Goal: Task Accomplishment & Management: Complete application form

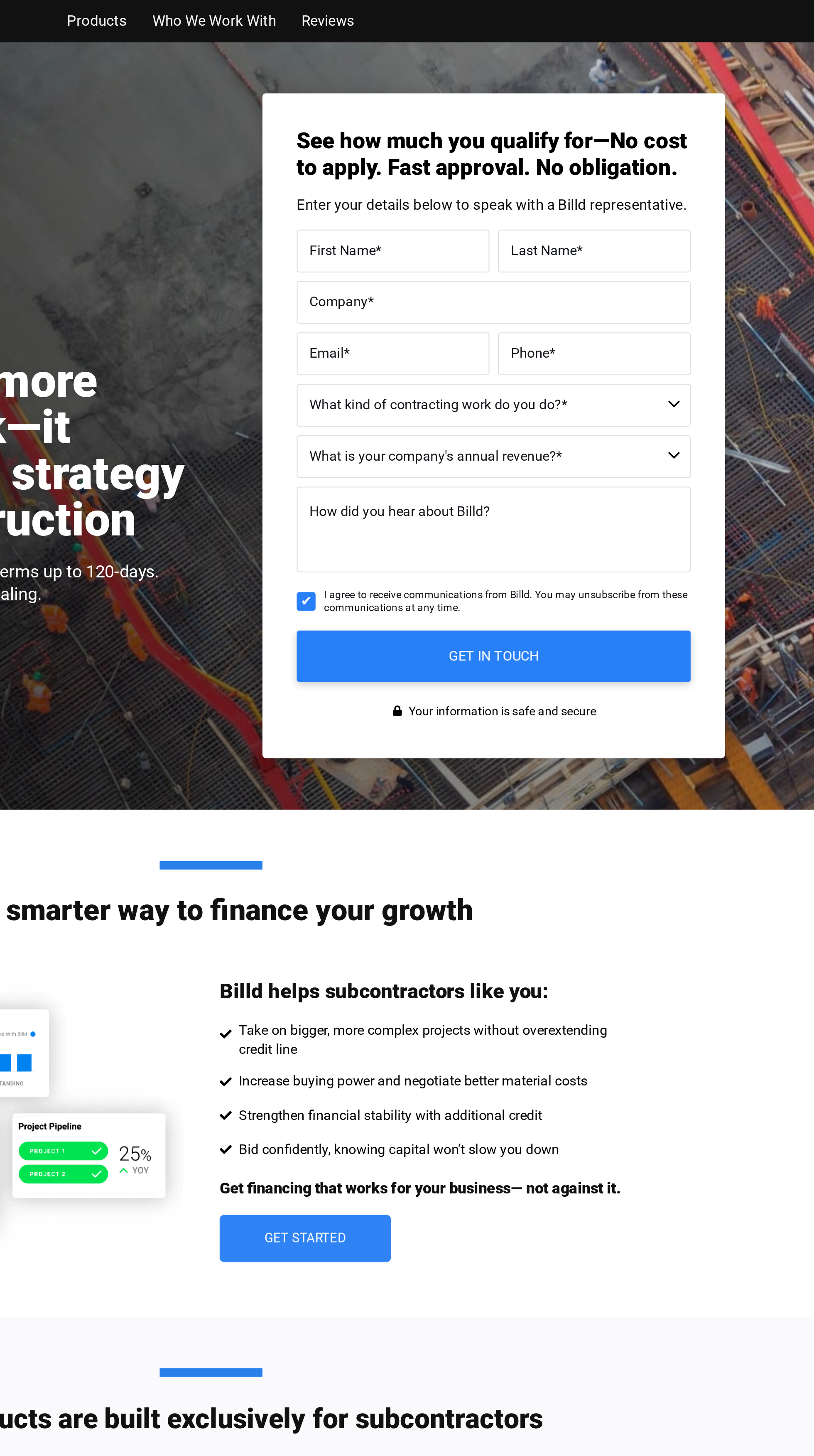
click at [507, 111] on input "First Name *" at bounding box center [495, 121] width 94 height 20
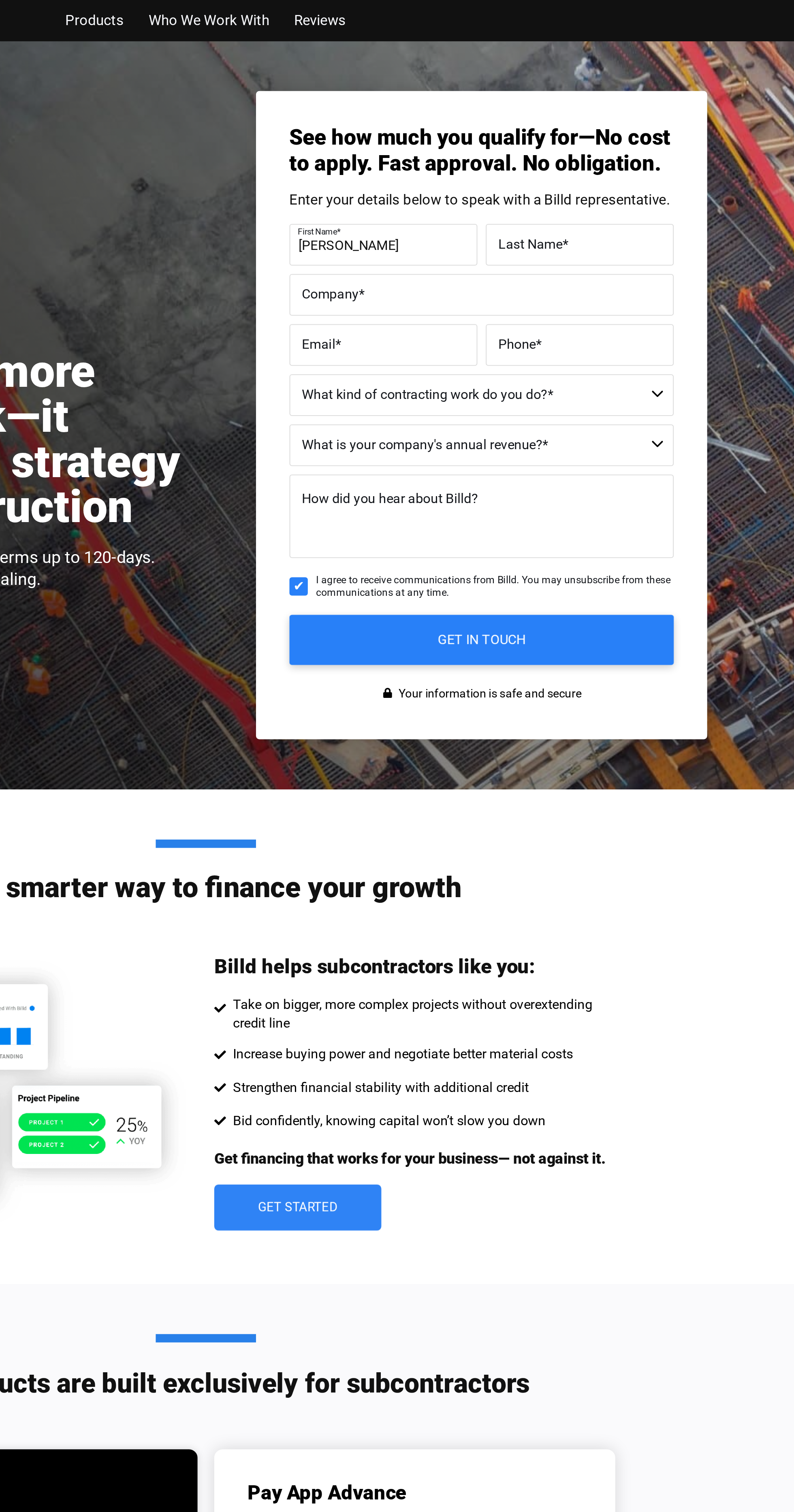
type input "Megan"
click at [438, 298] on input "GET IN TOUCH" at bounding box center [531, 310] width 187 height 24
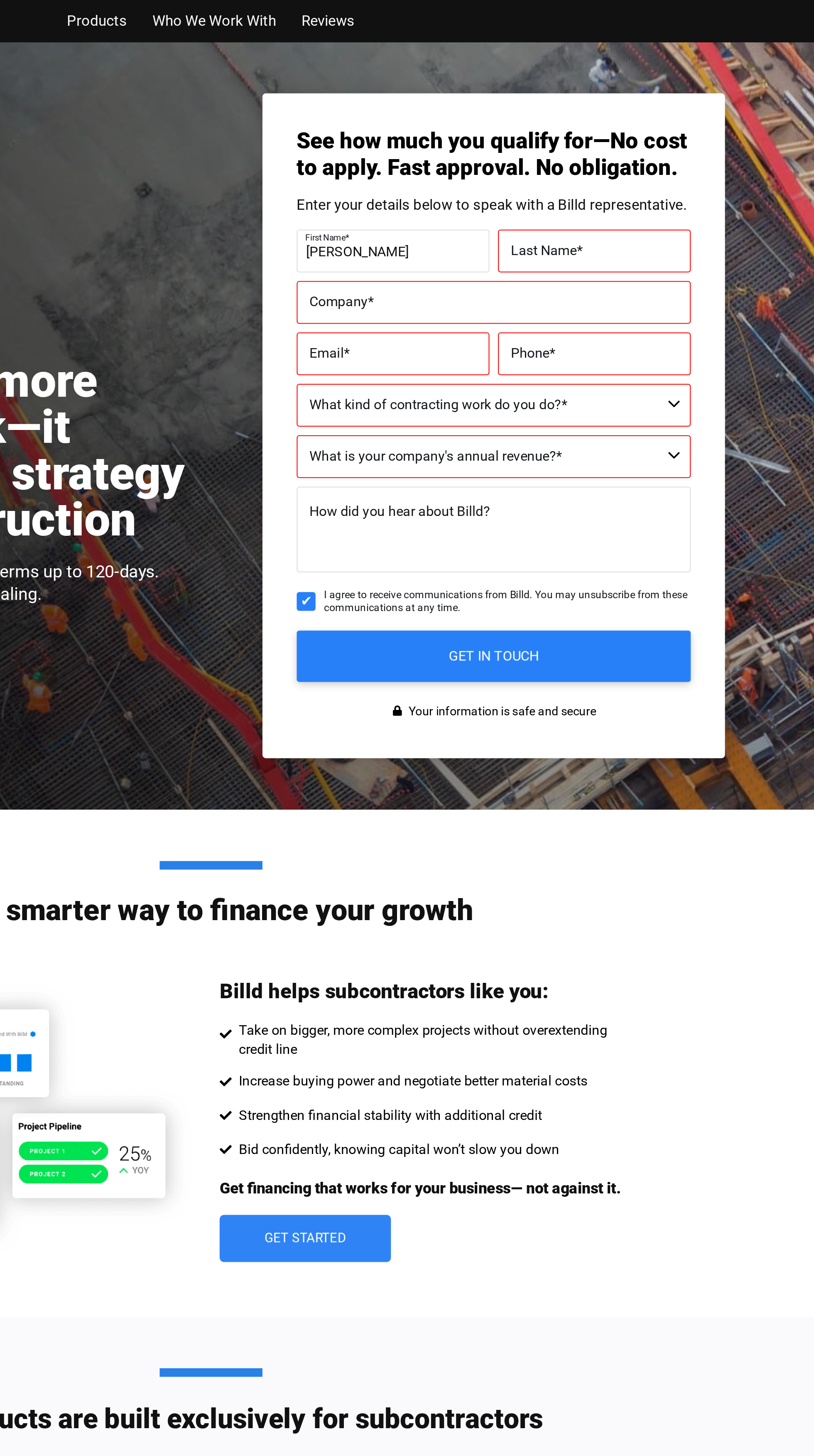
click at [580, 116] on label "Last Name *" at bounding box center [593, 122] width 81 height 12
click at [580, 111] on input "Last Name *" at bounding box center [593, 121] width 94 height 20
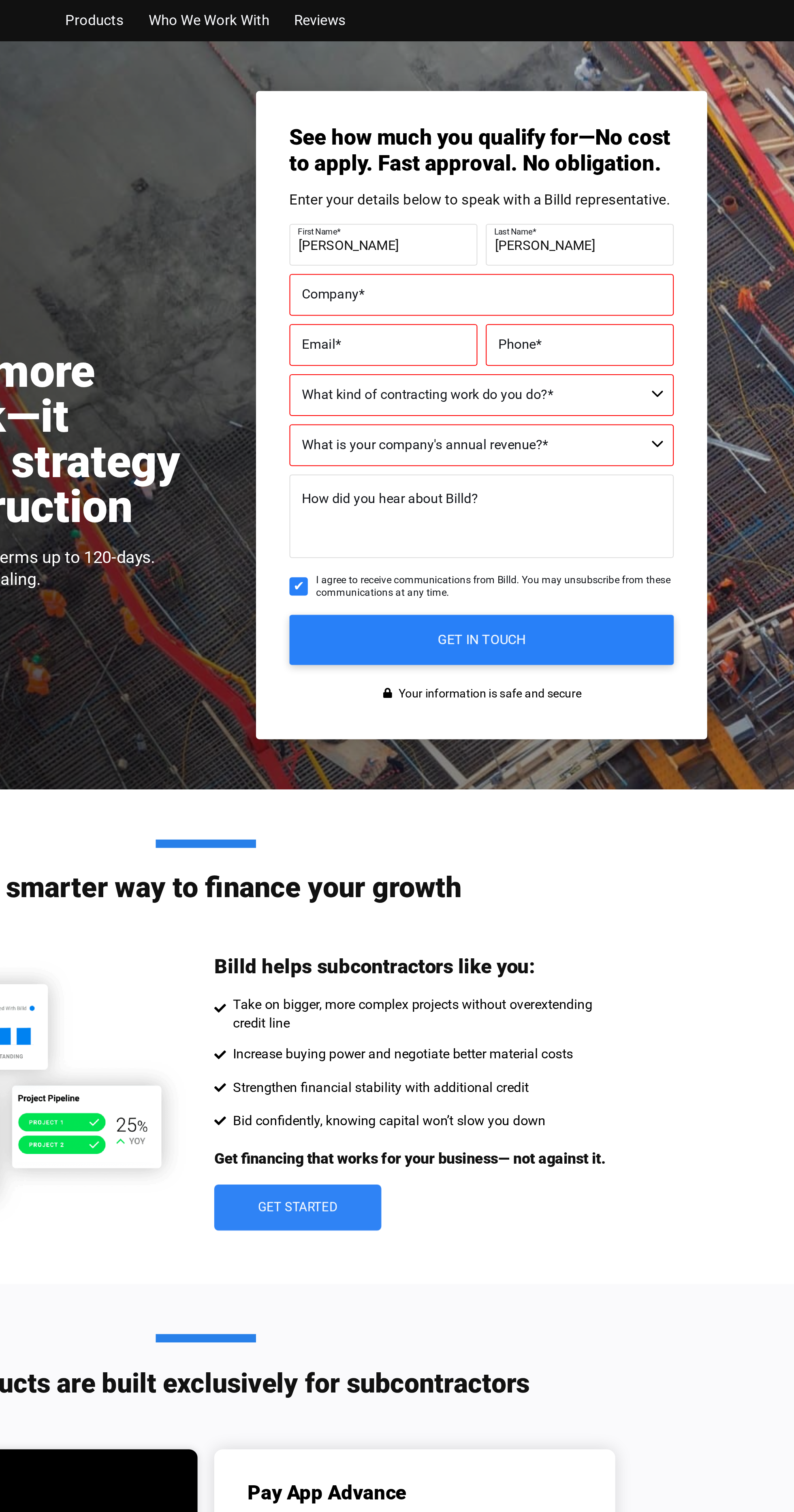
type input "McClain"
click at [521, 137] on label "Company *" at bounding box center [531, 143] width 174 height 12
click at [521, 133] on input "Company *" at bounding box center [531, 142] width 187 height 20
type input "McClains Auto"
click at [502, 162] on label "Email *" at bounding box center [483, 167] width 79 height 12
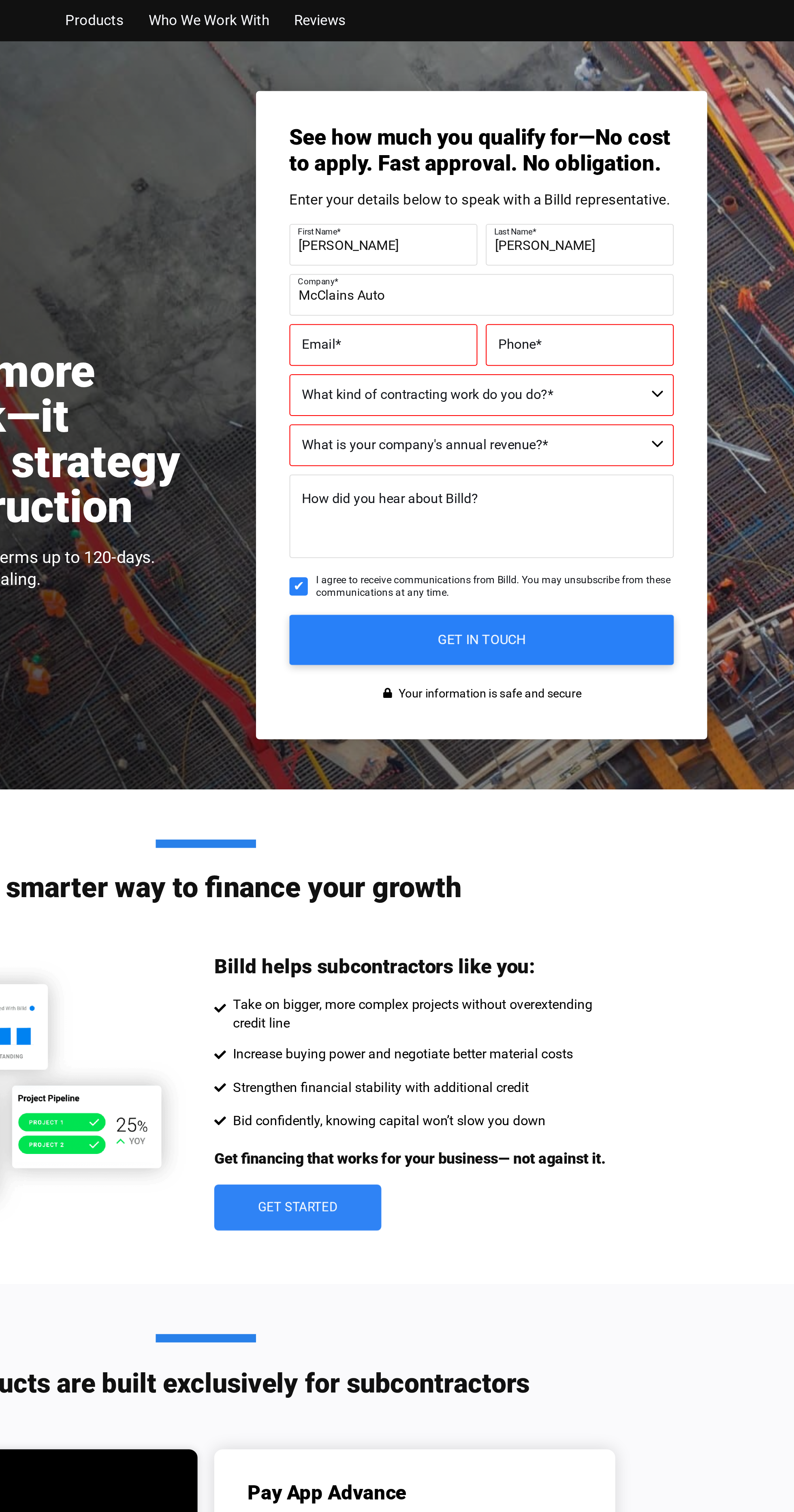
click at [502, 157] on input "Email *" at bounding box center [483, 167] width 91 height 20
type input "Mcclainm69@gmail.com"
click at [578, 162] on label "Phone *" at bounding box center [578, 167] width 79 height 12
click at [578, 157] on input "Phone *" at bounding box center [578, 167] width 91 height 20
type input "(850) 370-0091"
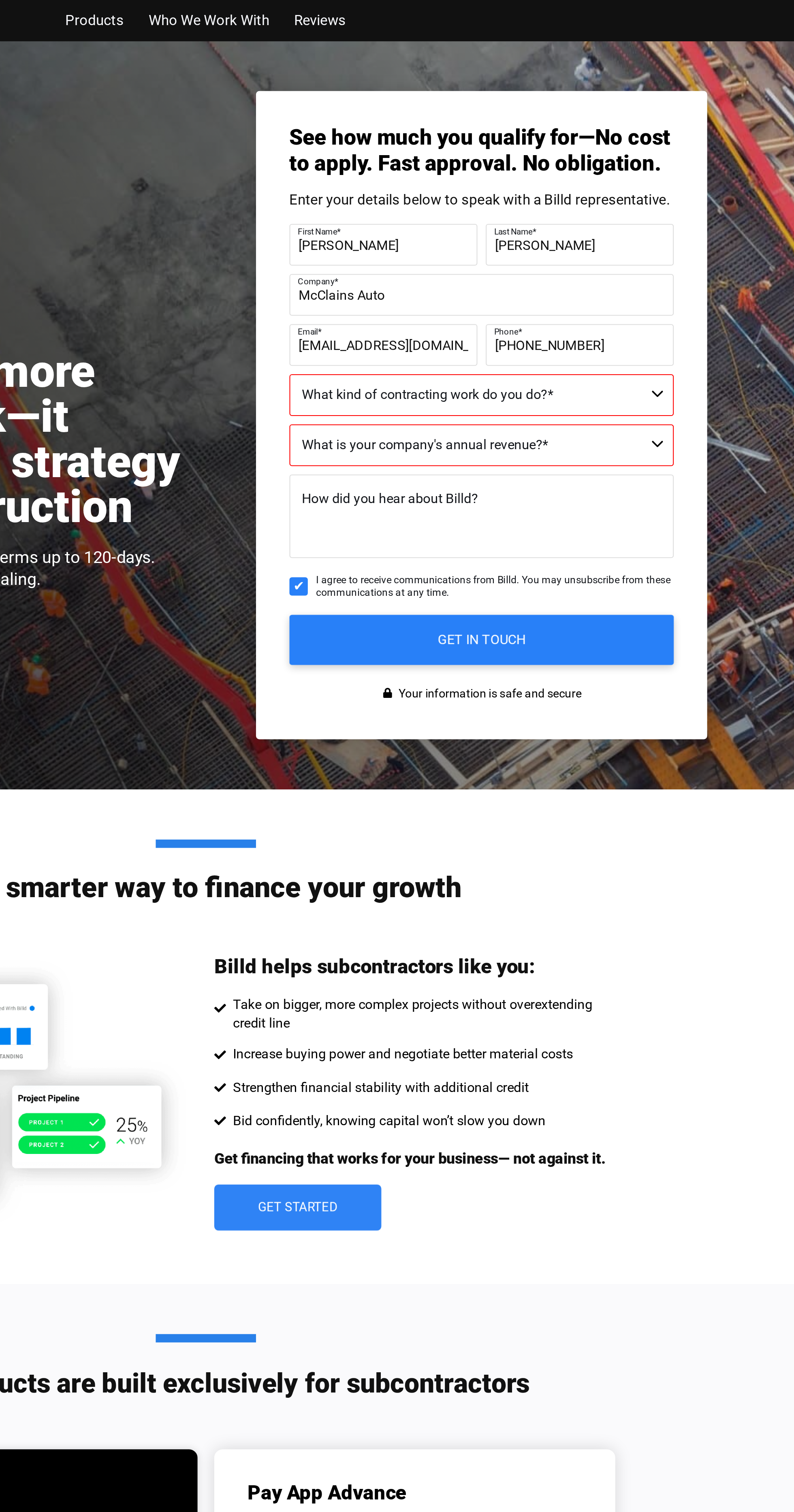
click at [586, 206] on select "$40M + $25M - $40M $8M - $25M $4M - $8M $2M - $4M $1M - $2M Less than $1M" at bounding box center [531, 215] width 187 height 20
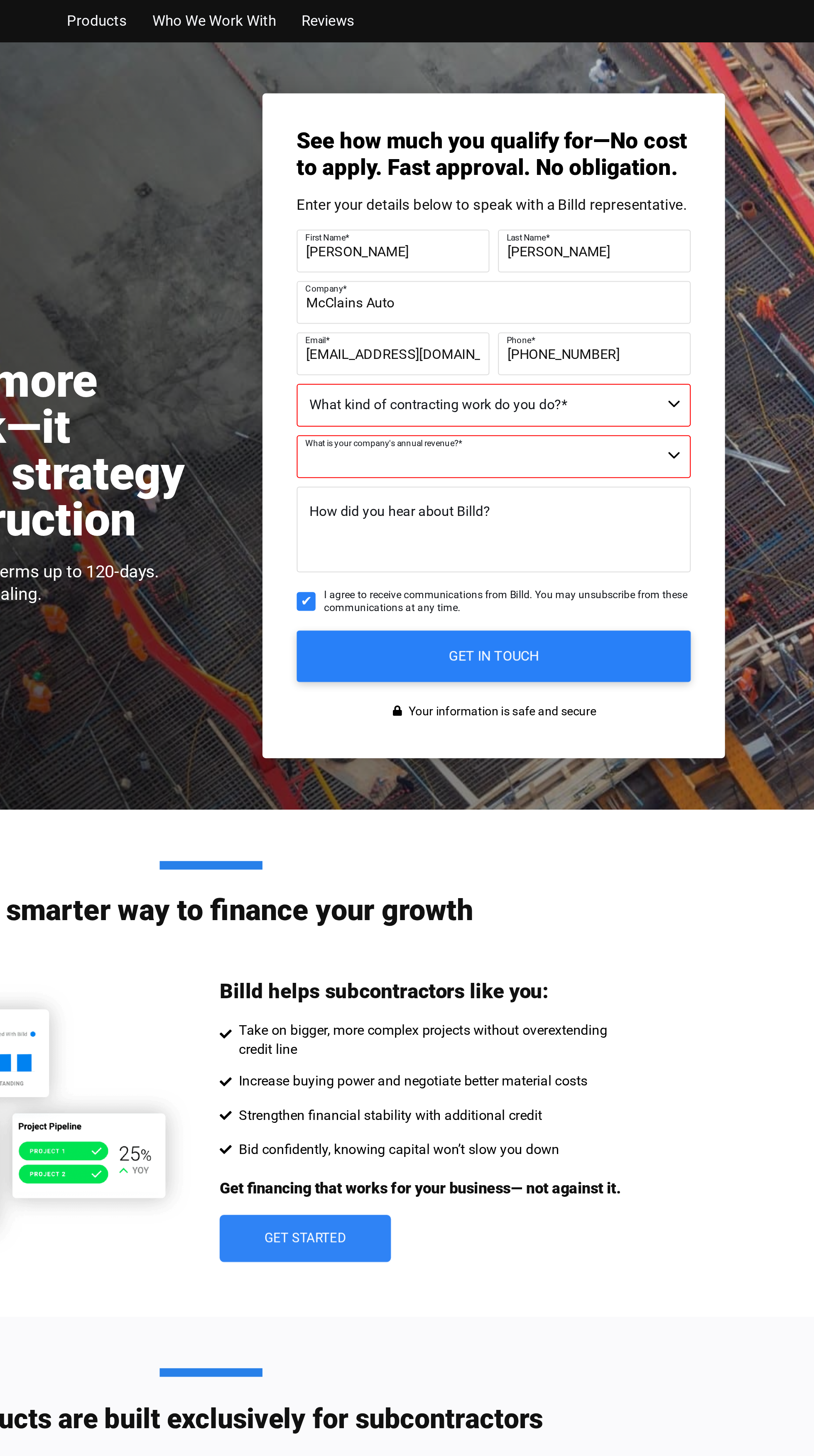
select select "Less than $1M"
click at [597, 186] on select "Commercial Commercial and Residential Residential Not a Contractor" at bounding box center [545, 196] width 191 height 20
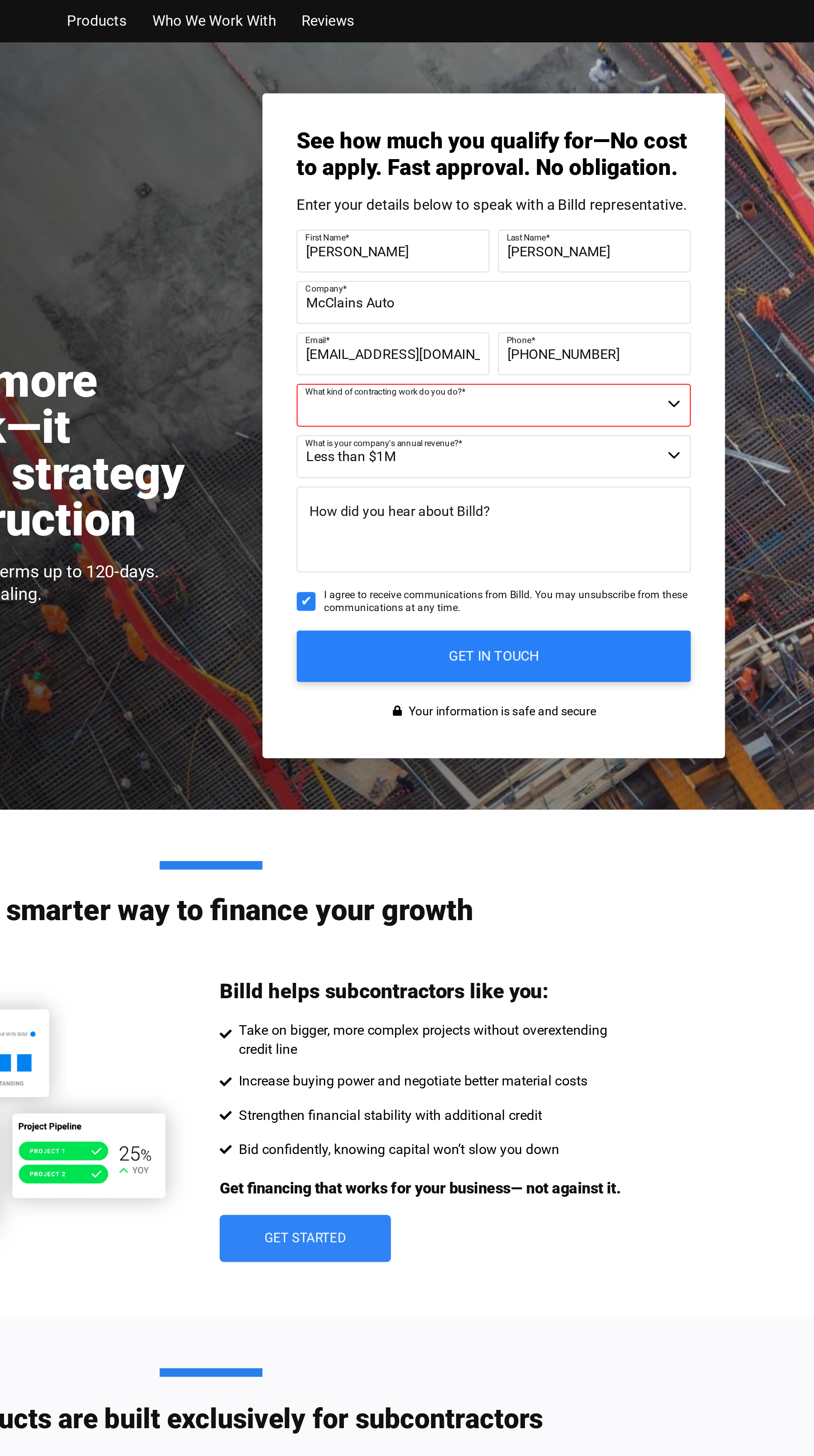
select select "Commercial and Residential"
click at [596, 236] on textarea "How did you hear about Billd?" at bounding box center [545, 256] width 191 height 42
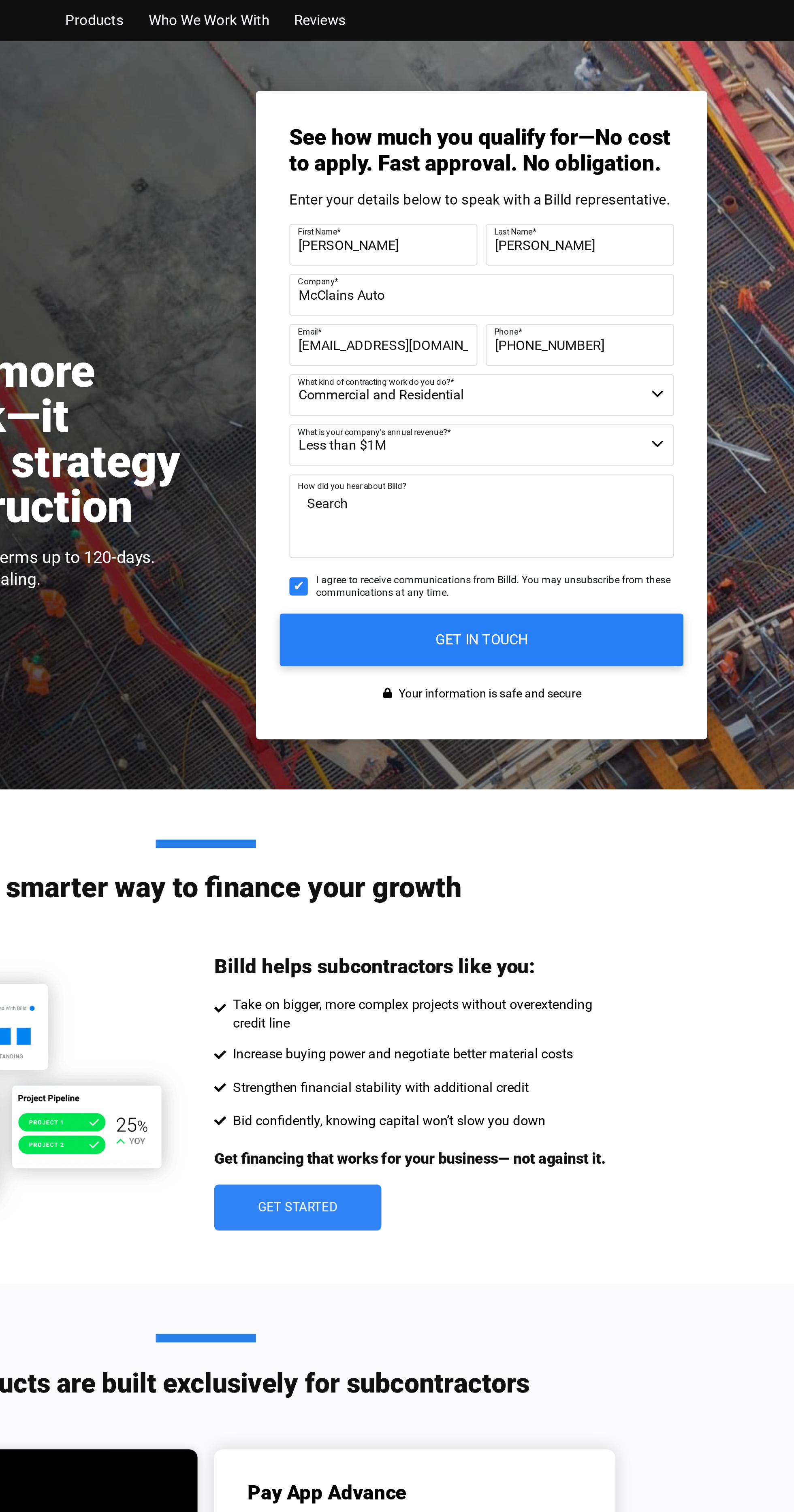
type textarea "Search"
click at [592, 297] on input "GET IN TOUCH" at bounding box center [531, 310] width 196 height 25
